Goal: Task Accomplishment & Management: Use online tool/utility

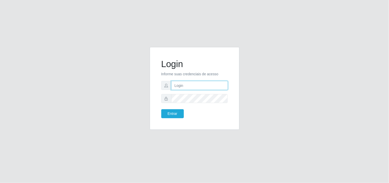
type input "[EMAIL_ADDRESS][DOMAIN_NAME]"
click at [206, 64] on h1 "Login" at bounding box center [194, 63] width 67 height 11
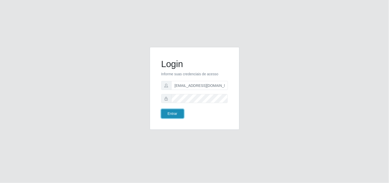
click at [172, 112] on button "Entrar" at bounding box center [172, 113] width 23 height 9
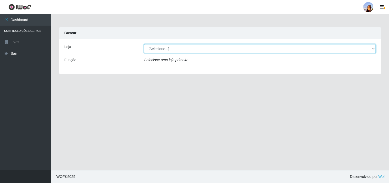
click at [180, 49] on select "[Selecione...] Supermercado [GEOGRAPHIC_DATA]" at bounding box center [260, 48] width 232 height 9
select select "166"
click at [144, 44] on select "[Selecione...] Supermercado [GEOGRAPHIC_DATA]" at bounding box center [260, 48] width 232 height 9
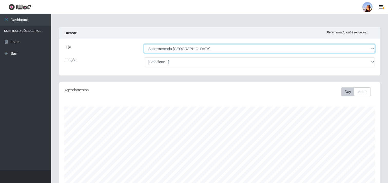
scroll to position [67, 0]
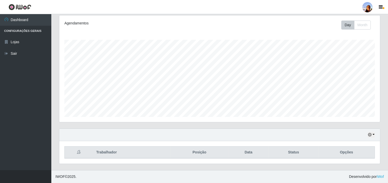
click at [387, 42] on div "Carregando... Buscar Recarregando em 20 segundos... Loja [Selecione...] Superme…" at bounding box center [219, 64] width 336 height 209
